Goal: Obtain resource: Obtain resource

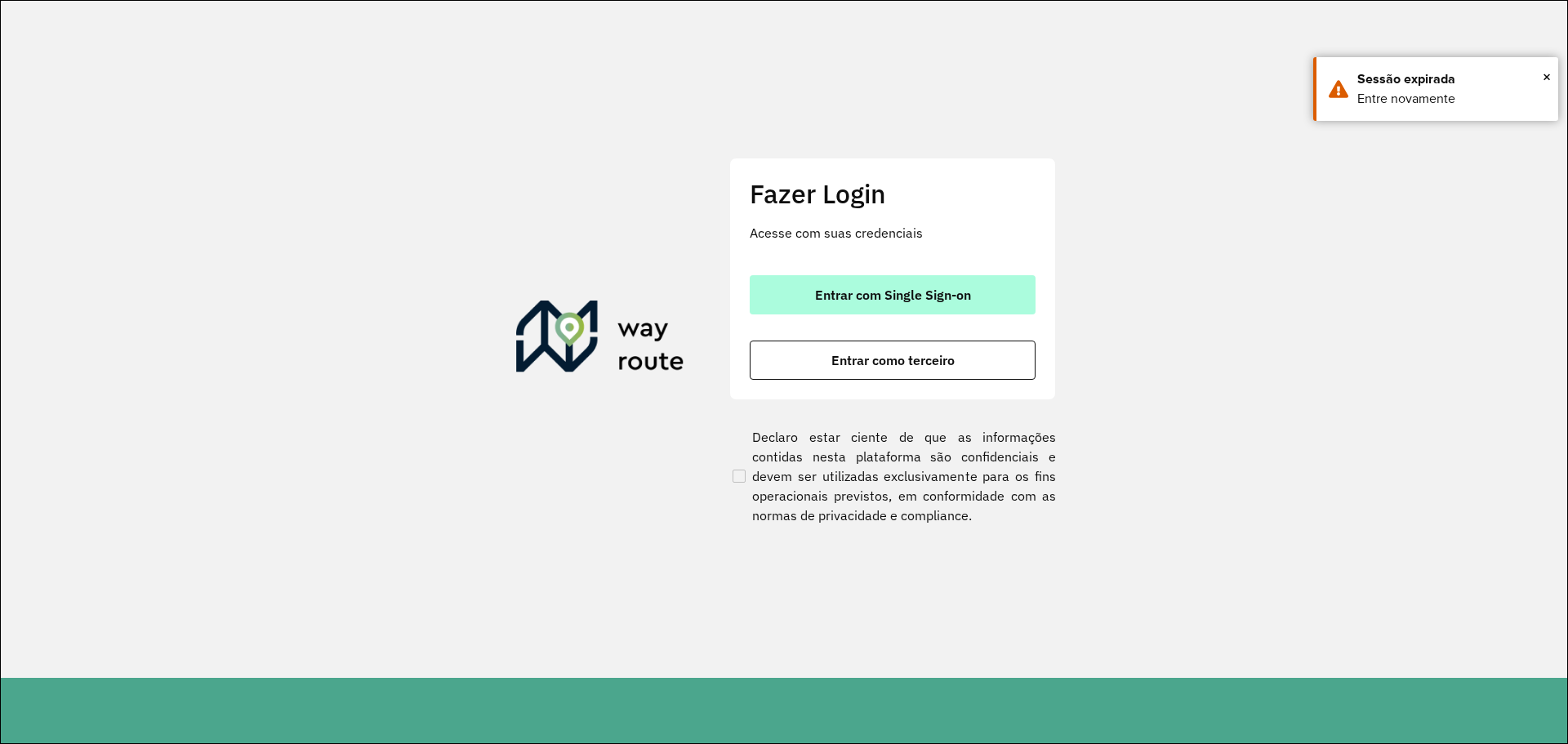
click at [917, 308] on button "Entrar com Single Sign-on" at bounding box center [892, 294] width 286 height 39
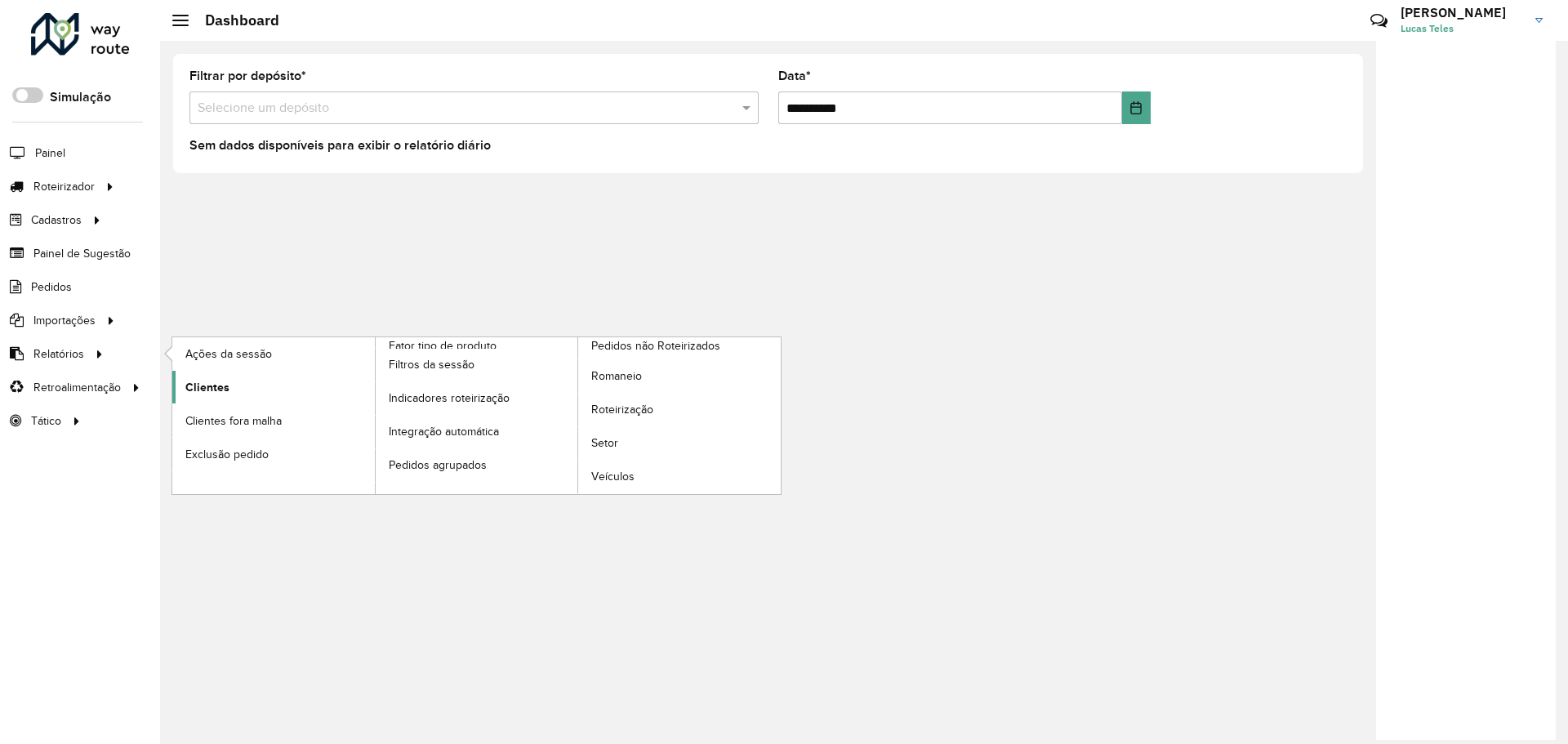
click at [231, 393] on link "Clientes" at bounding box center [273, 387] width 203 height 33
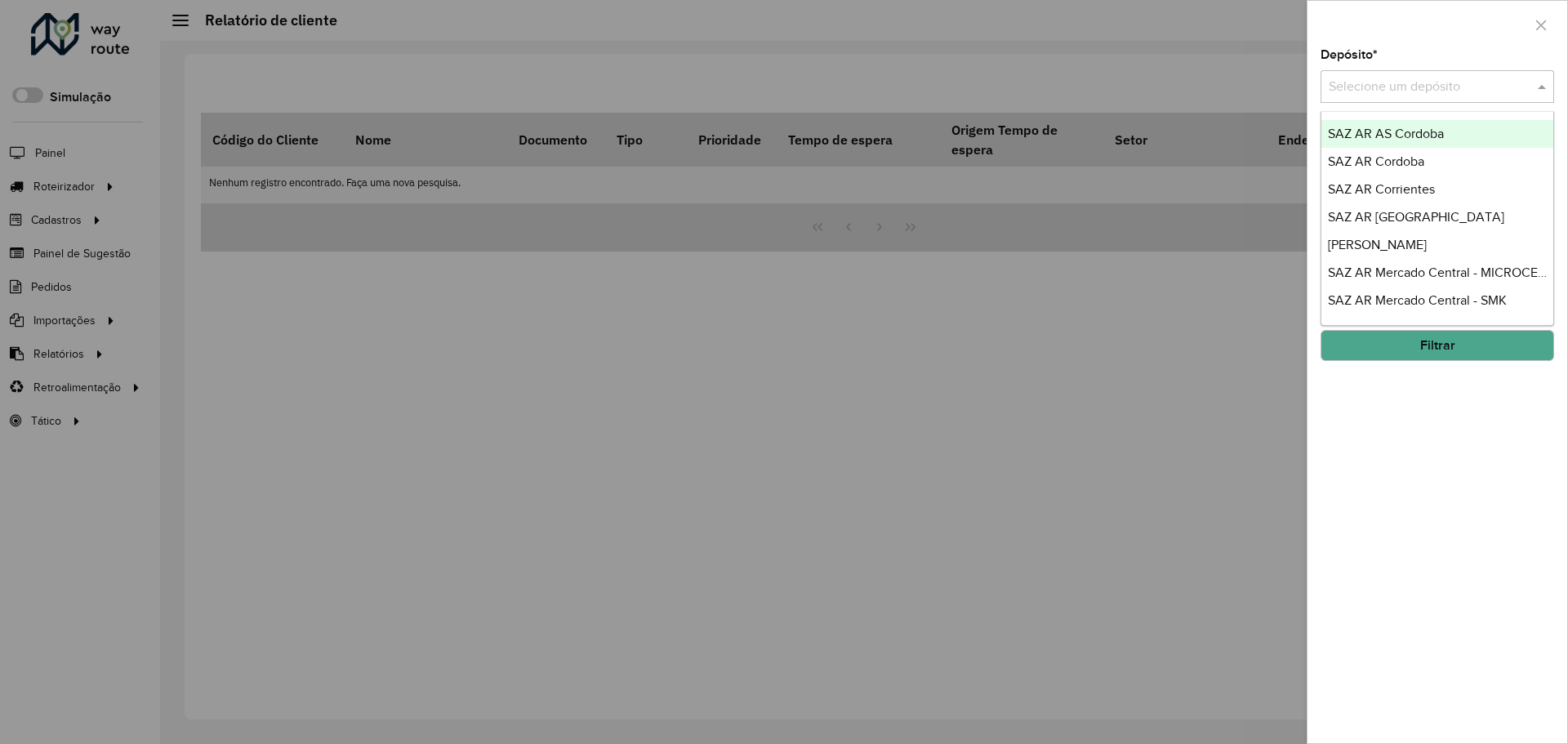
click at [1422, 87] on input "text" at bounding box center [1421, 87] width 184 height 20
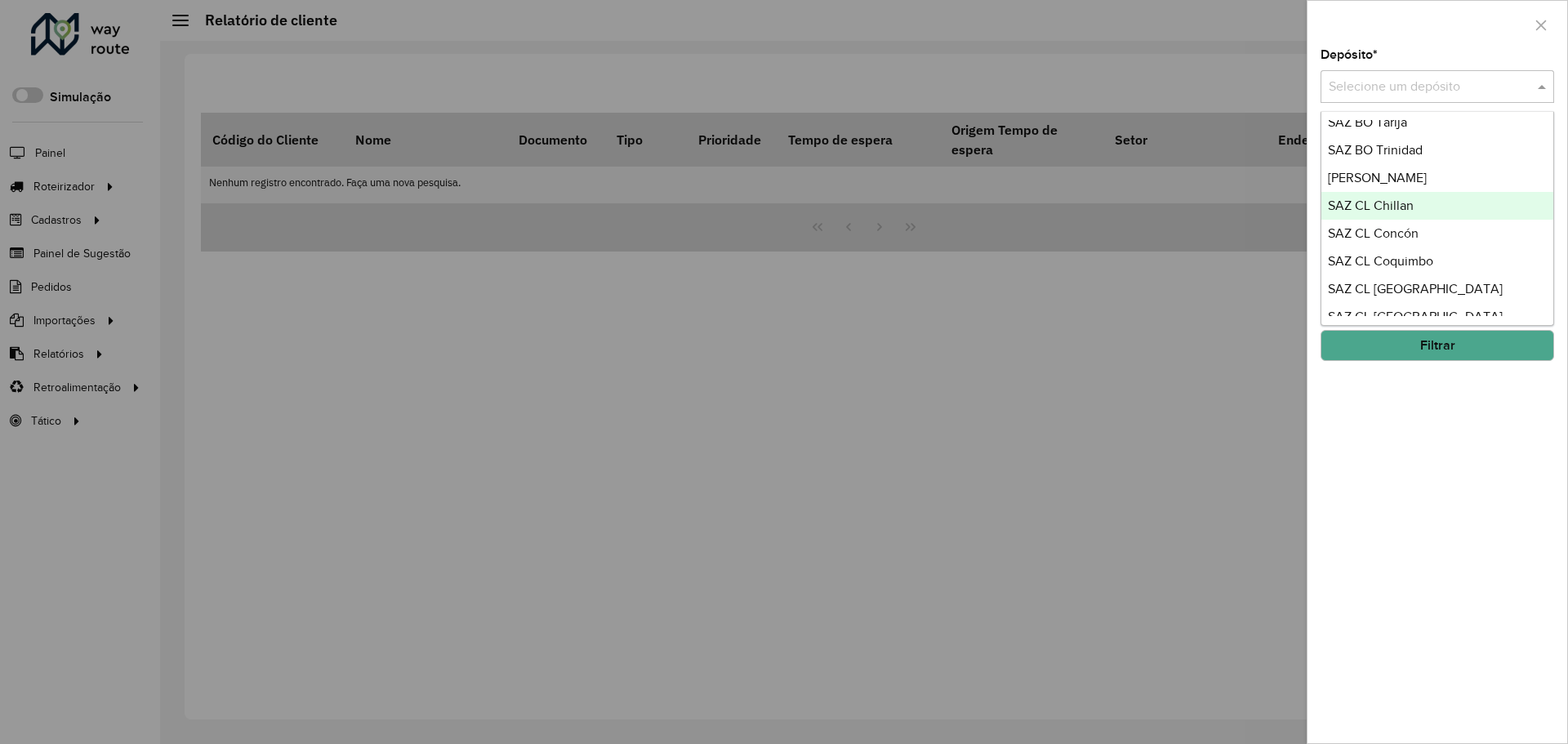
scroll to position [1220, 0]
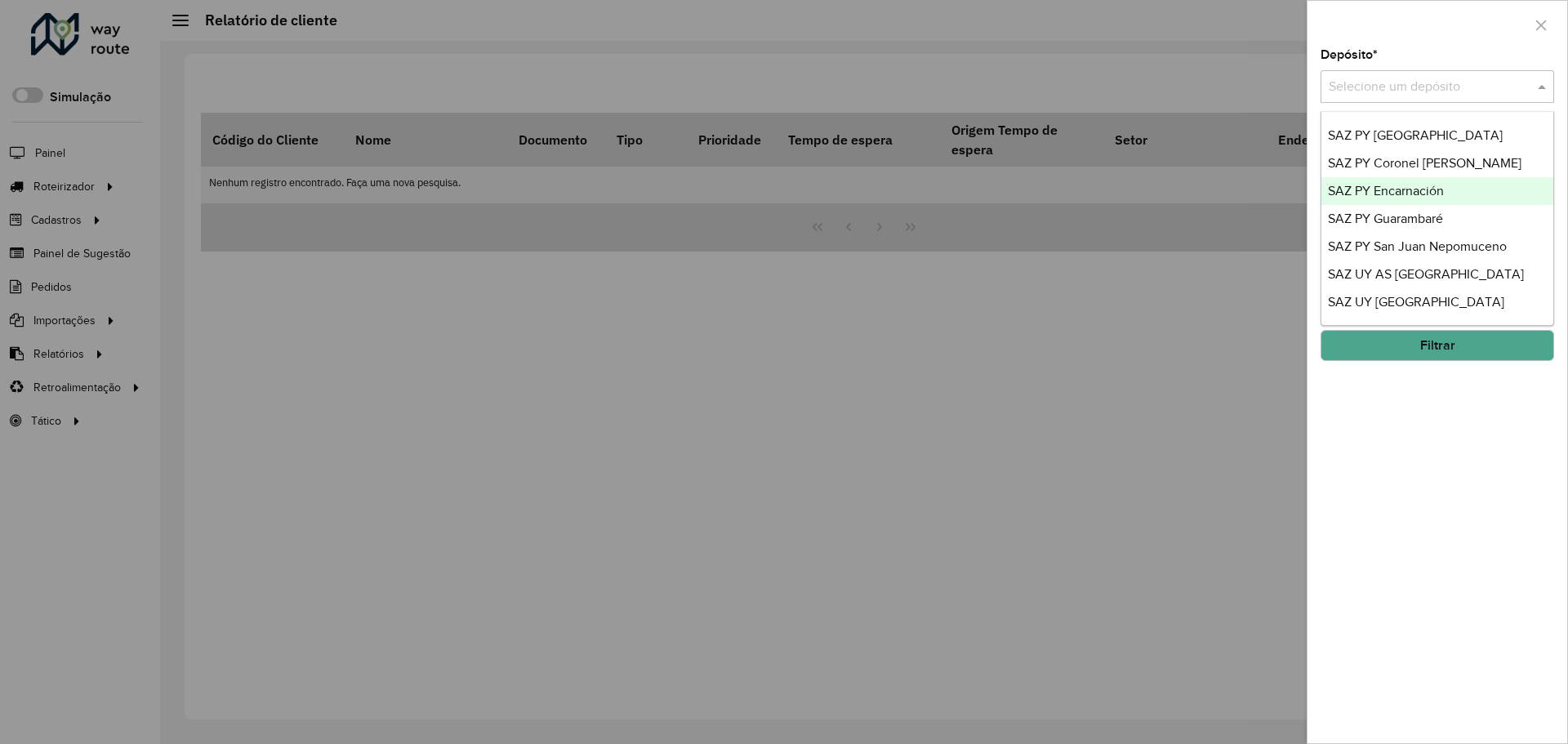
click at [1427, 187] on span "SAZ PY Encarnación" at bounding box center [1386, 190] width 116 height 14
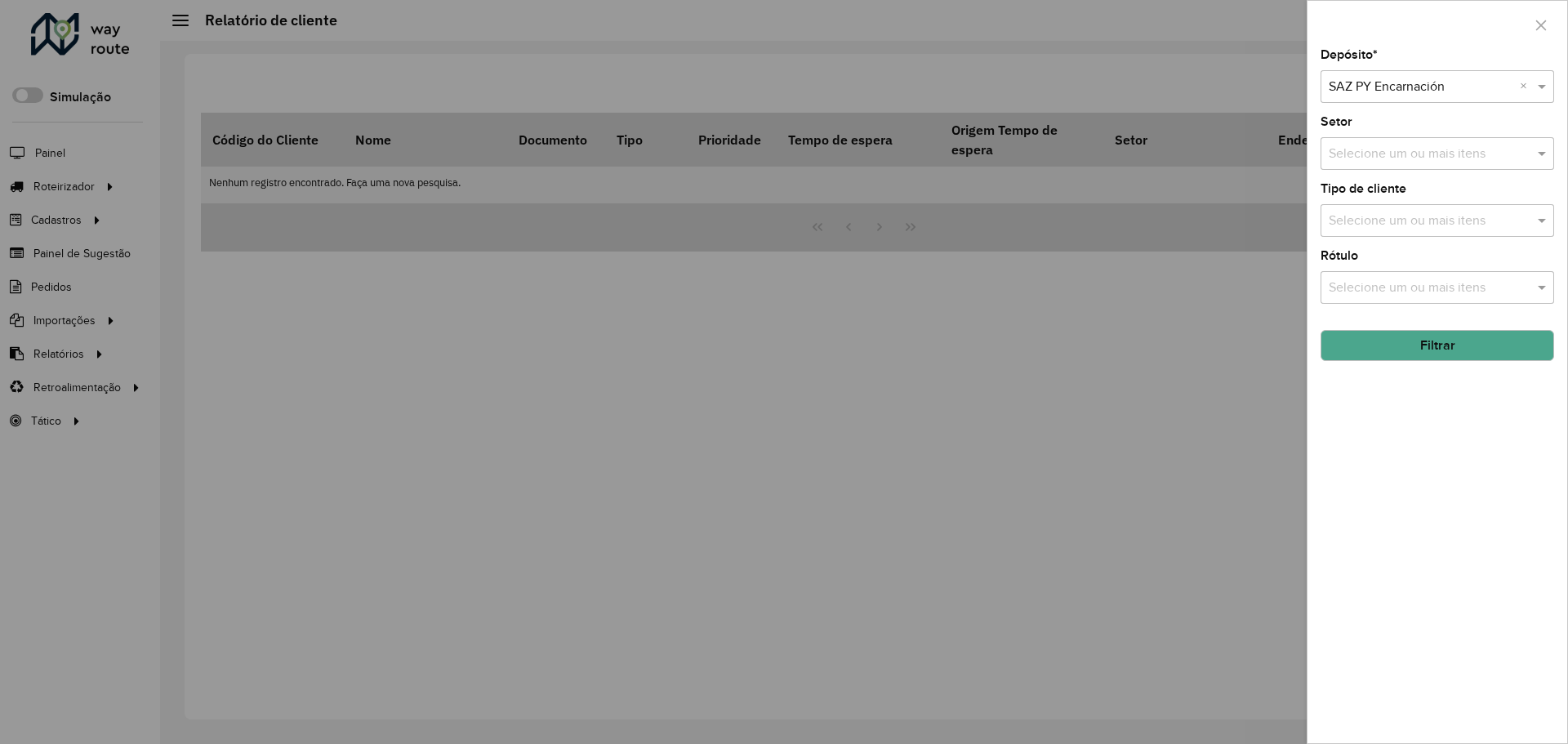
click at [1430, 344] on button "Filtrar" at bounding box center [1437, 345] width 233 height 31
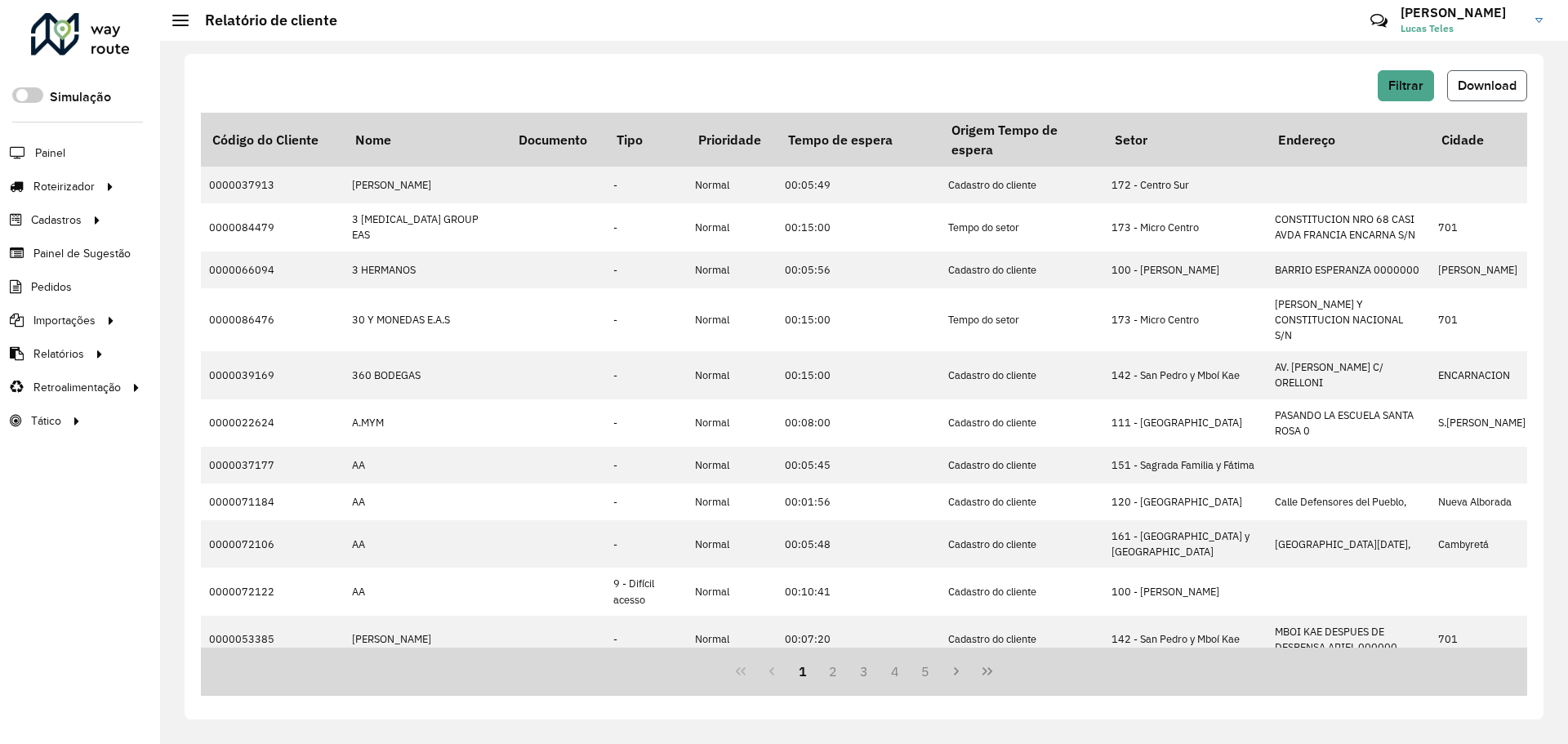
click at [1468, 72] on button "Download" at bounding box center [1487, 85] width 80 height 31
click at [1410, 80] on span "Filtrar" at bounding box center [1406, 84] width 35 height 14
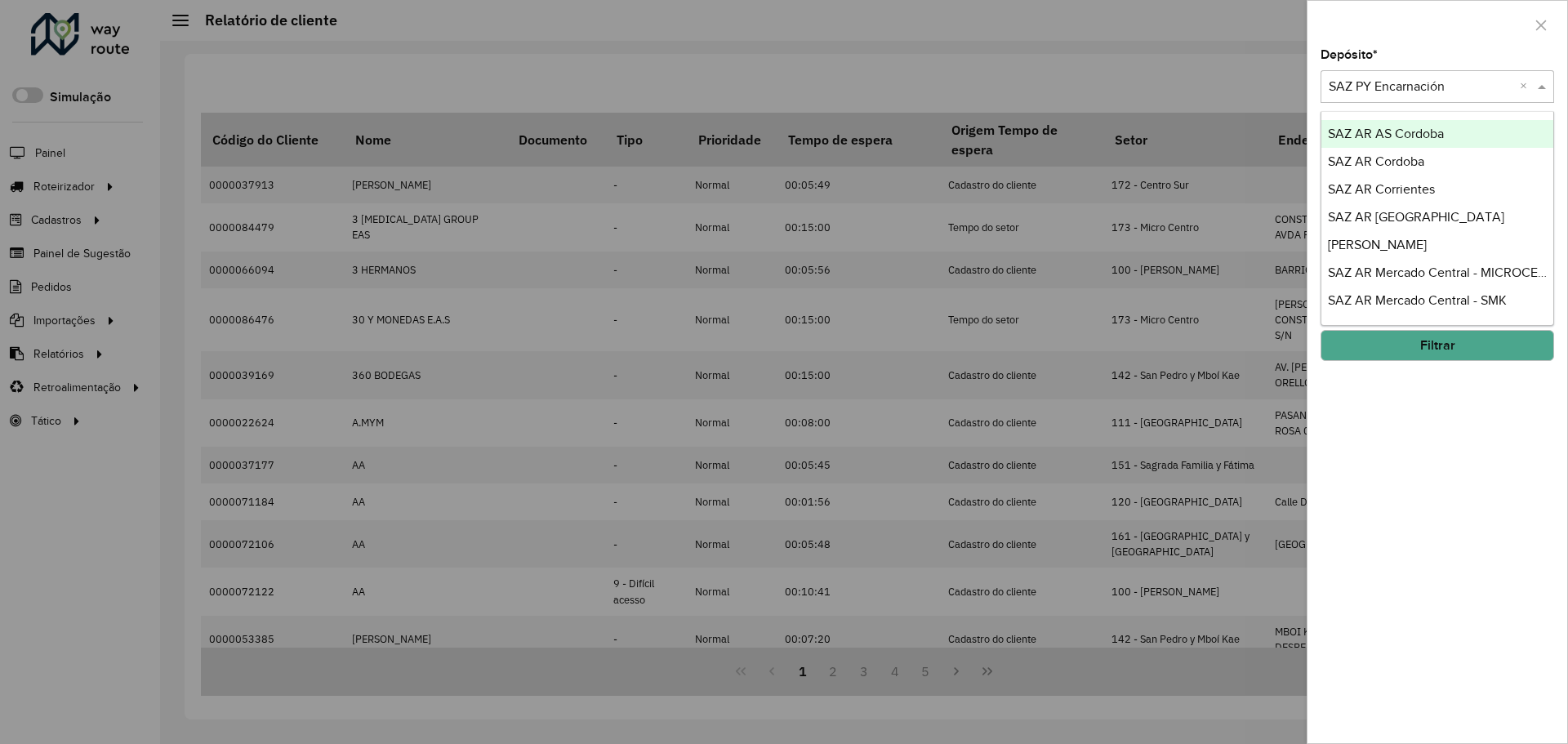
click at [1386, 91] on input "text" at bounding box center [1421, 87] width 184 height 20
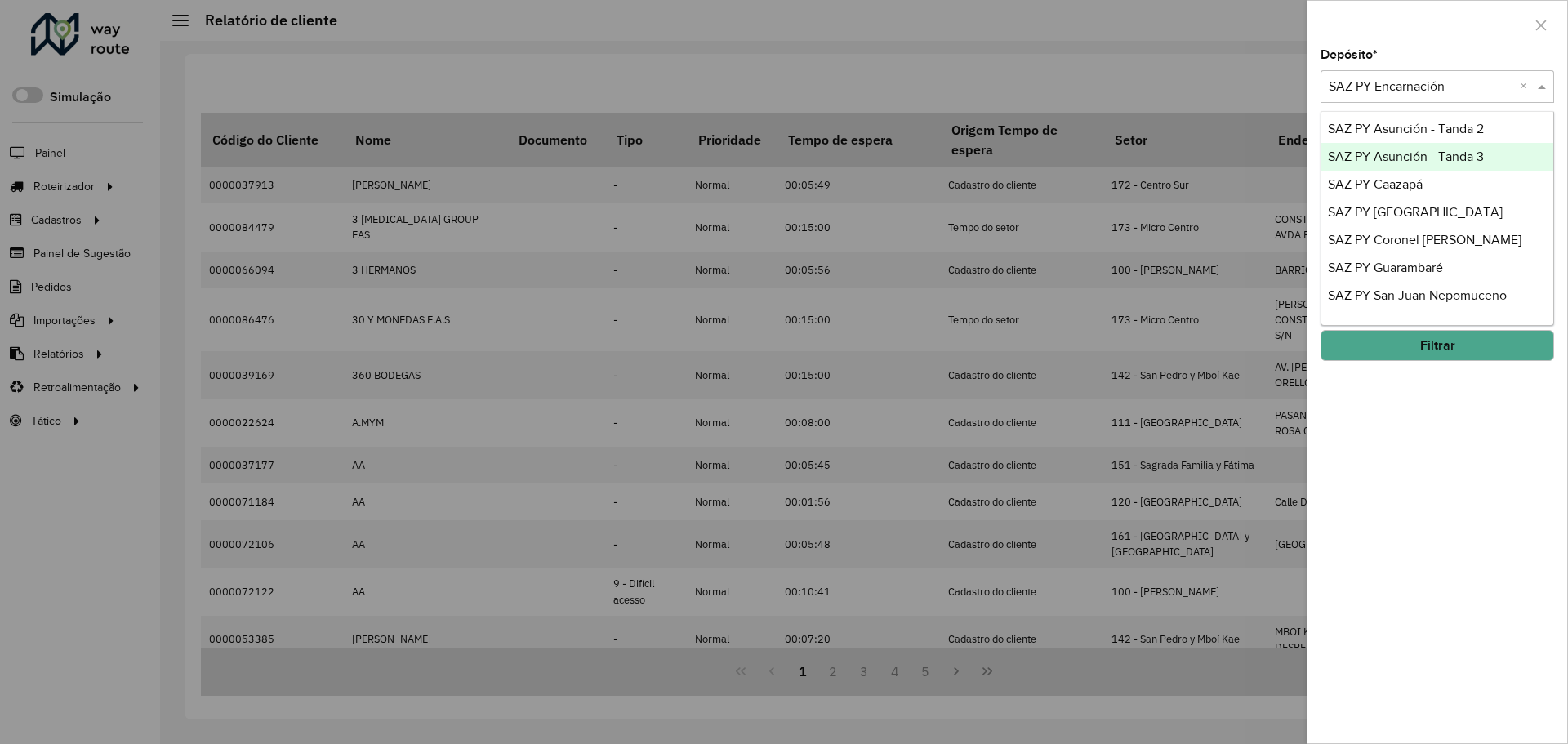
scroll to position [1193, 0]
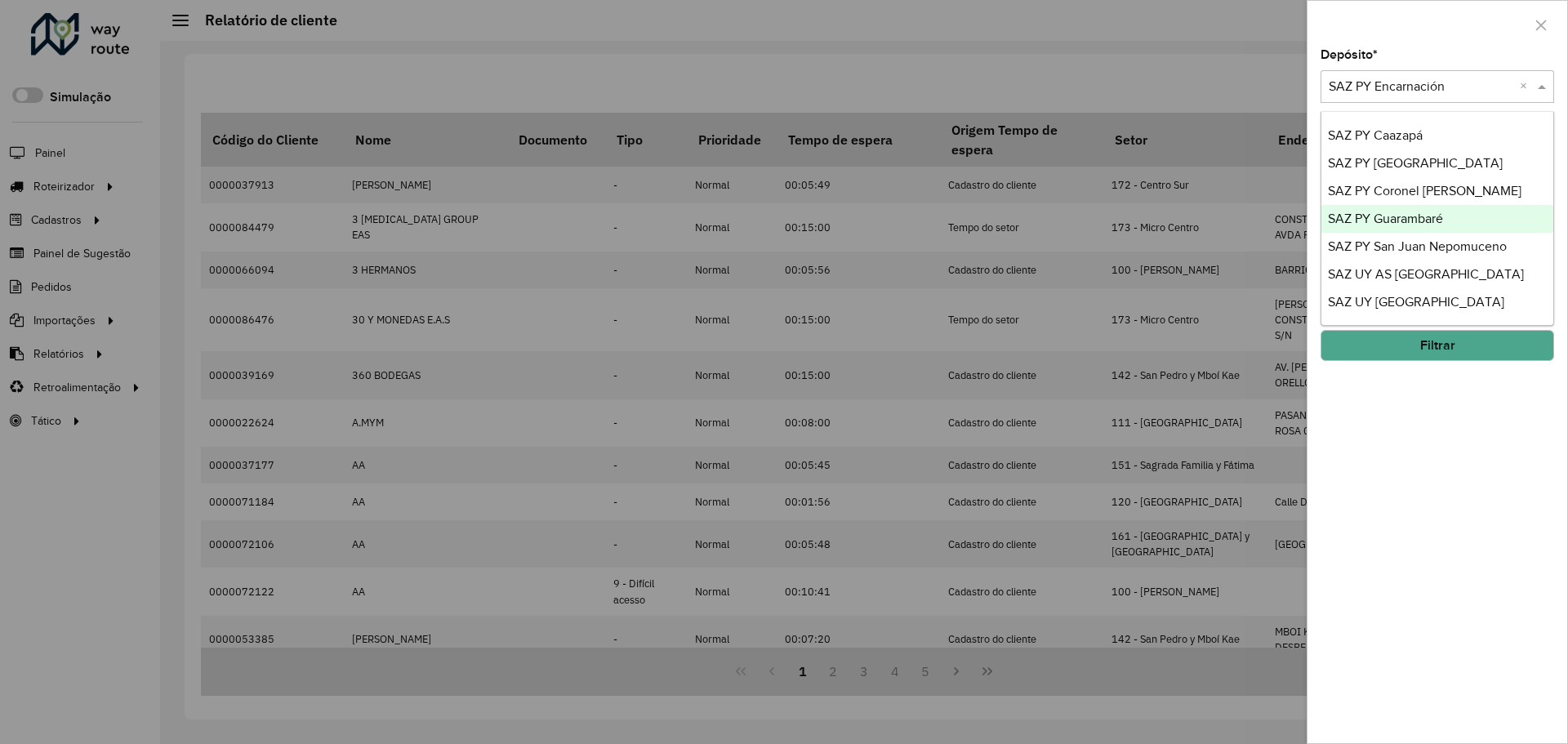
click at [1398, 223] on span "SAZ PY Guarambaré" at bounding box center [1385, 218] width 115 height 14
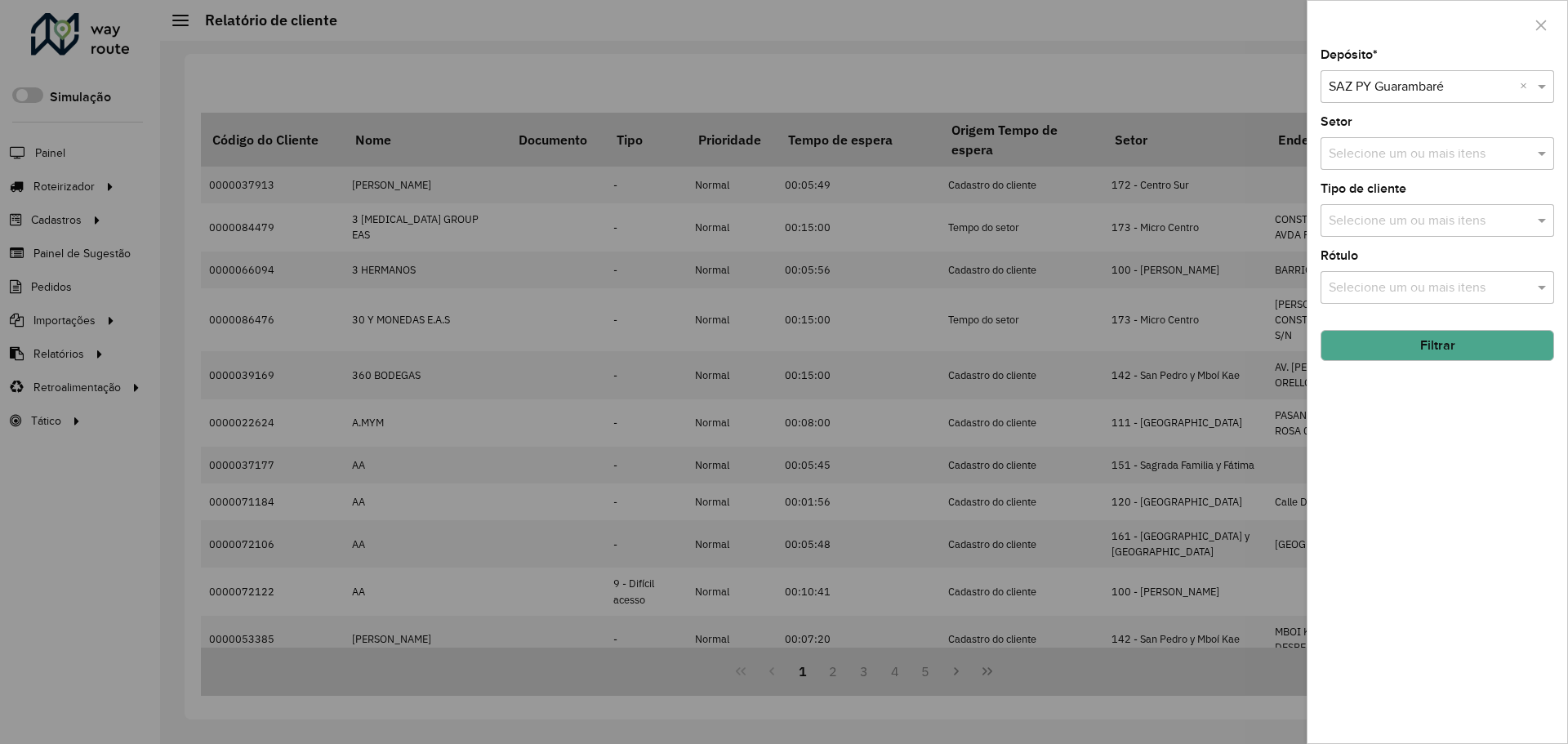
click at [1448, 359] on button "Filtrar" at bounding box center [1437, 345] width 233 height 31
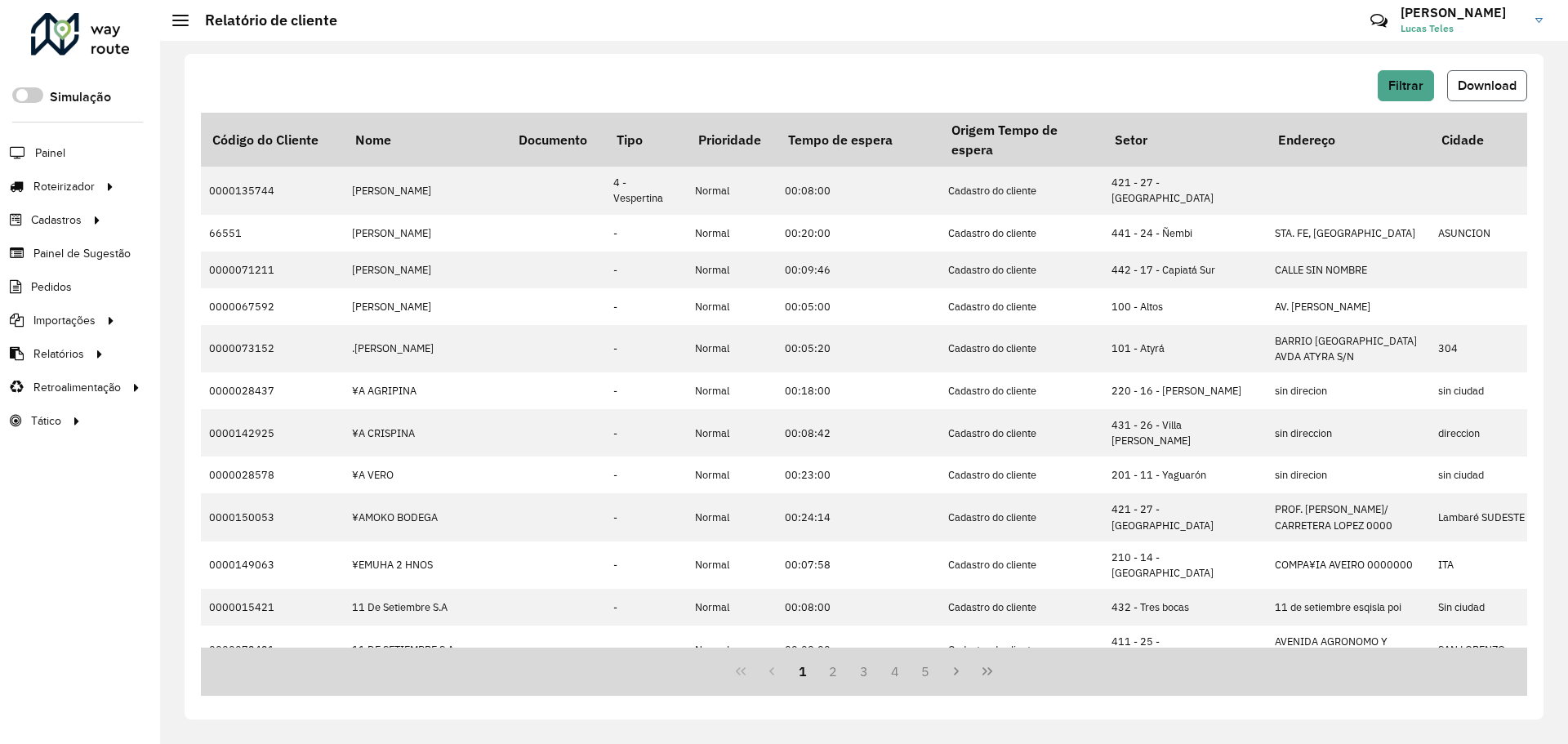
click at [1483, 76] on button "Download" at bounding box center [1487, 85] width 80 height 31
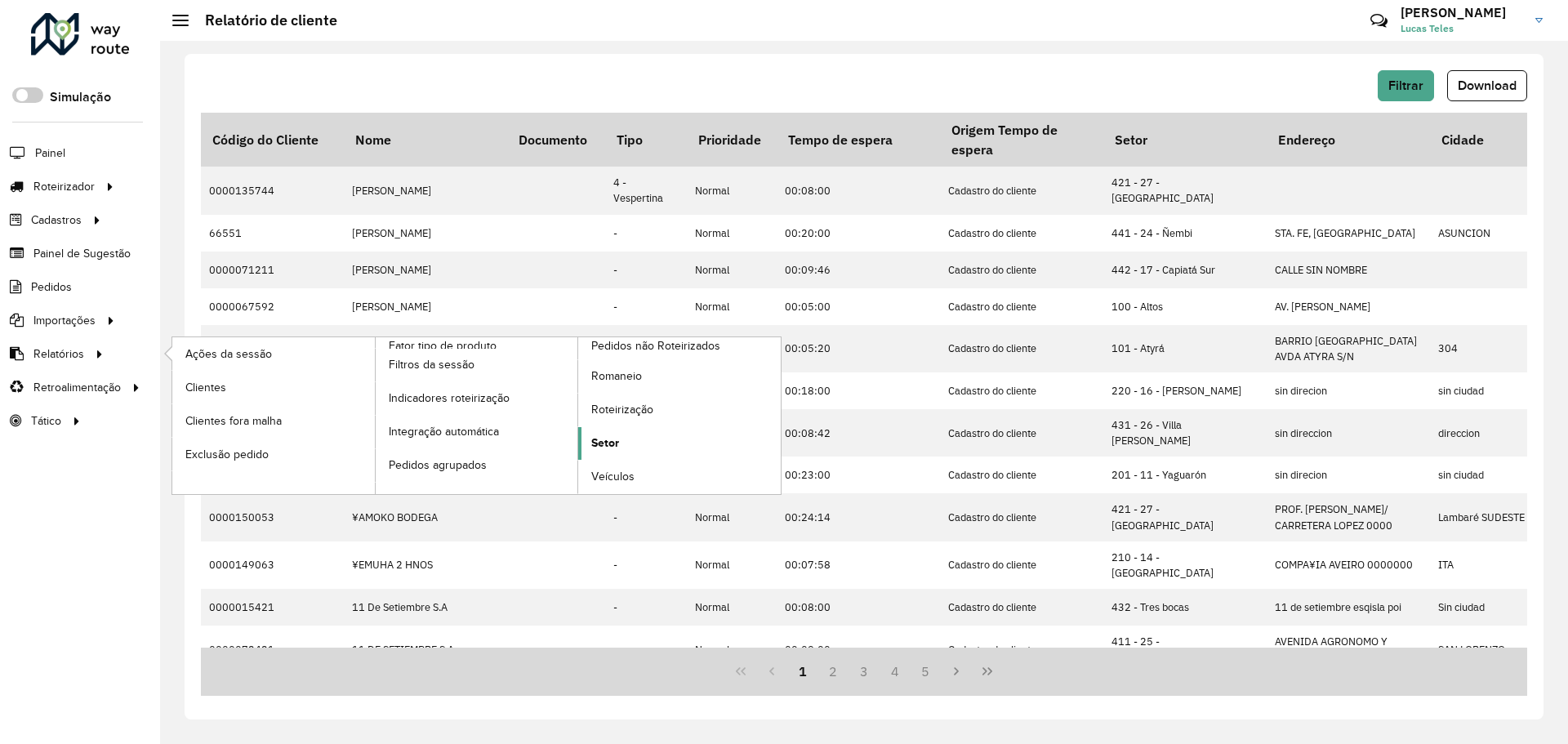
click at [644, 439] on link "Setor" at bounding box center [680, 443] width 203 height 33
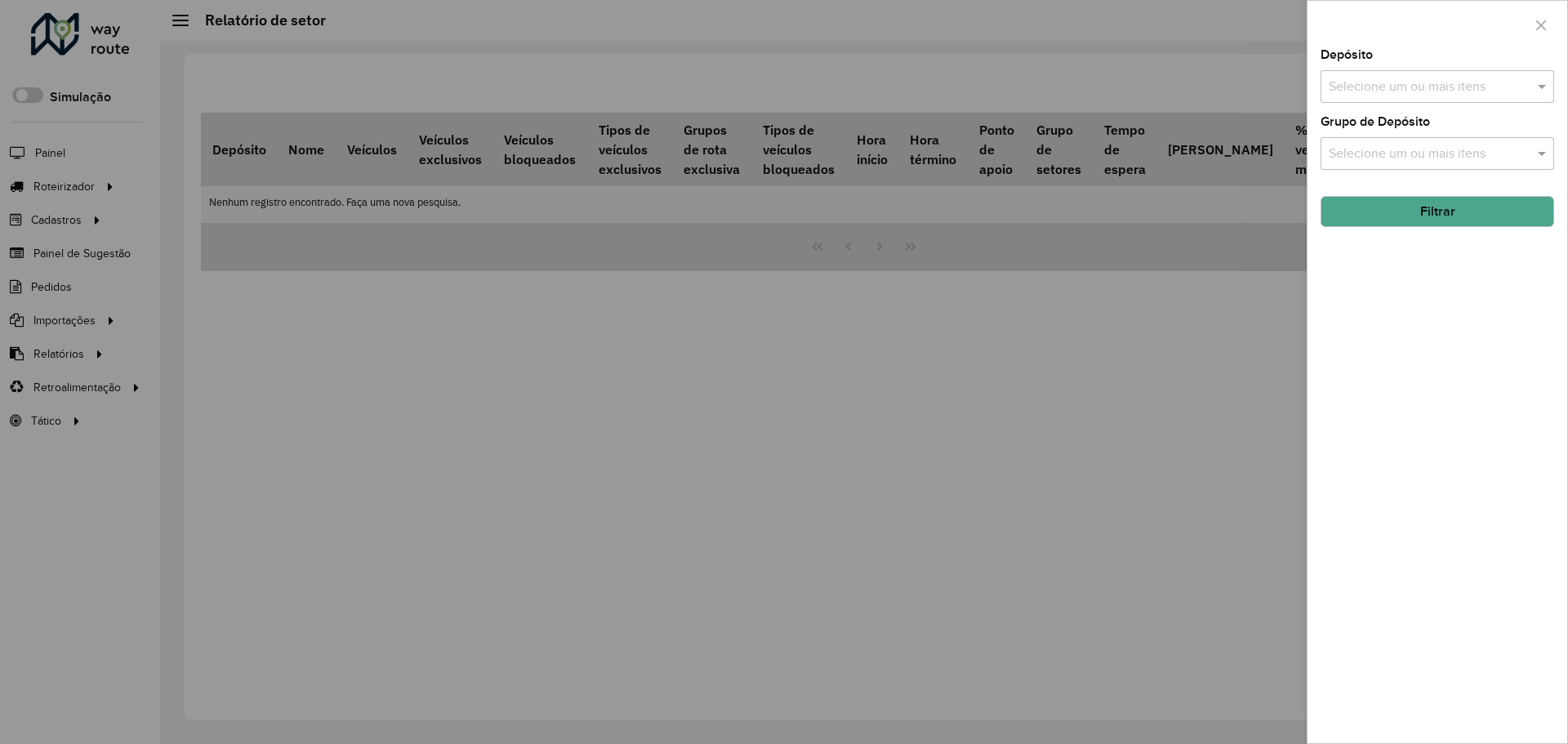
click at [1444, 84] on input "text" at bounding box center [1429, 87] width 209 height 20
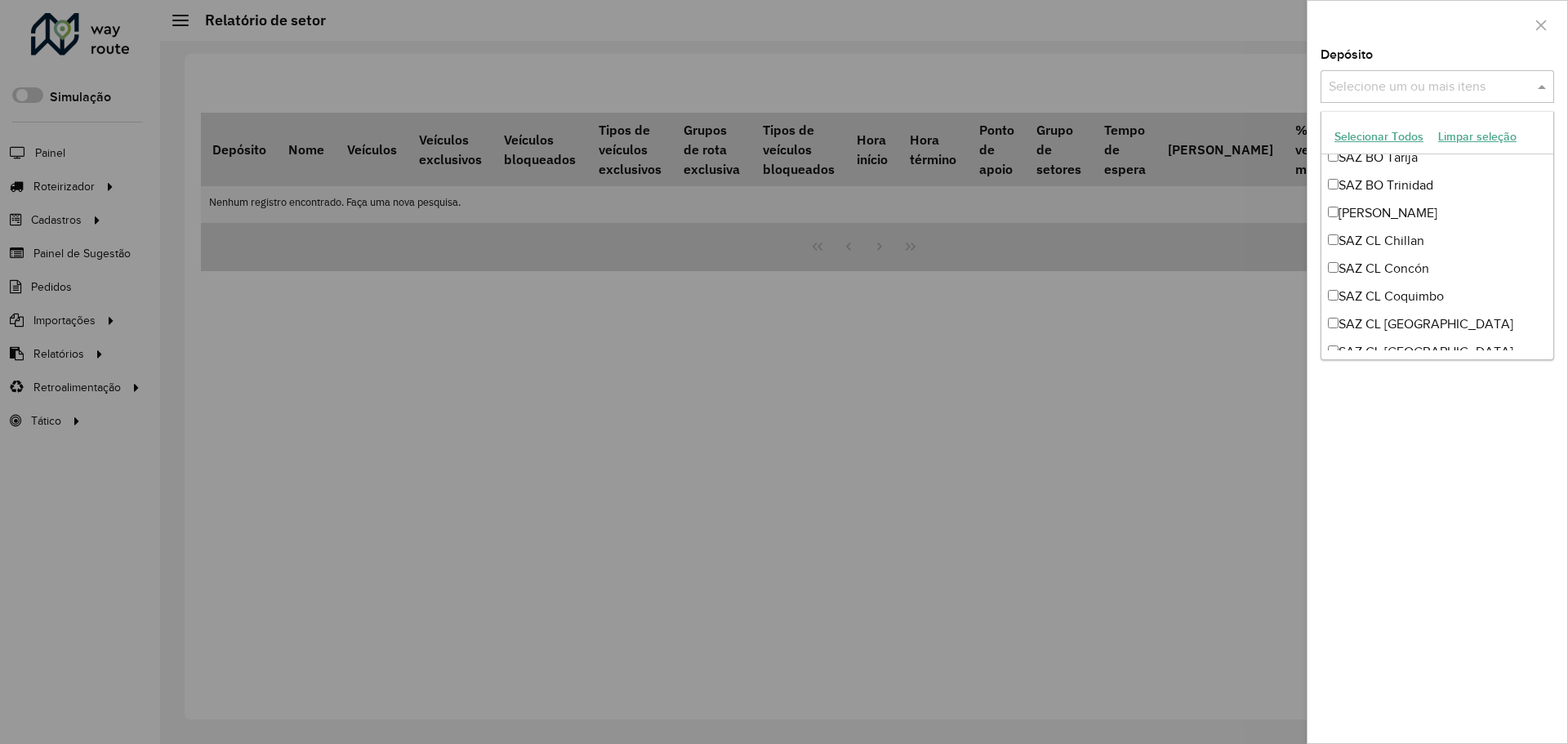
scroll to position [817, 0]
